Goal: Answer question/provide support: Answer question/provide support

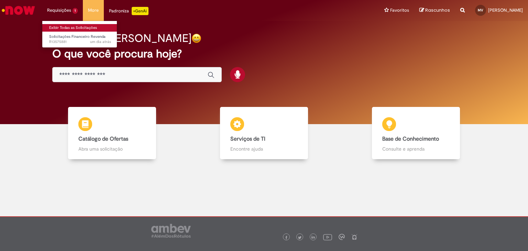
click at [71, 25] on link "Exibir Todas as Solicitações" at bounding box center [80, 28] width 76 height 8
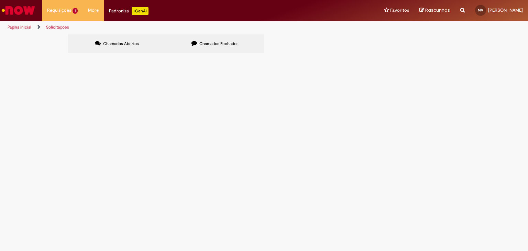
click at [0, 0] on span "Bom dia. Esse valor é um crédito que podemos utilizar? Ele é referente ao quê?" at bounding box center [0, 0] width 0 height 0
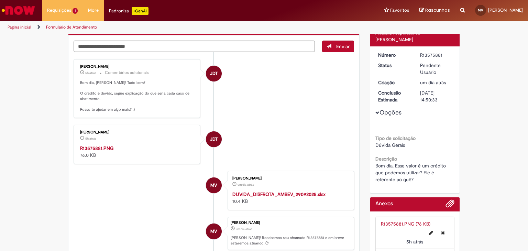
scroll to position [103, 0]
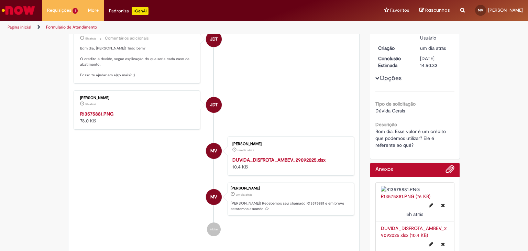
click at [119, 110] on img "Histórico de tíquete" at bounding box center [137, 110] width 115 height 0
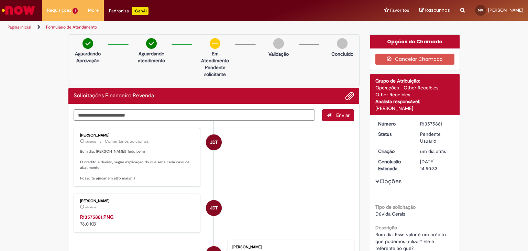
click at [163, 113] on textarea "Digite sua mensagem aqui..." at bounding box center [194, 115] width 241 height 12
type textarea "**********"
